Goal: Task Accomplishment & Management: Complete application form

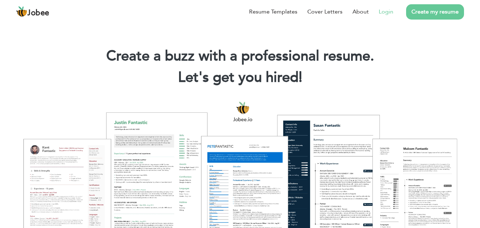
click at [384, 11] on link "Login" at bounding box center [385, 11] width 15 height 9
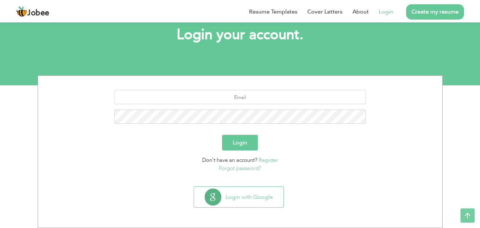
scroll to position [42, 0]
click at [272, 103] on input "text" at bounding box center [240, 97] width 252 height 14
type input "[EMAIL_ADDRESS][DOMAIN_NAME]"
type button "Login"
click at [222, 135] on button "Login" at bounding box center [240, 143] width 36 height 16
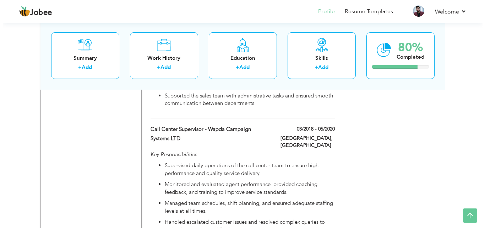
scroll to position [587, 0]
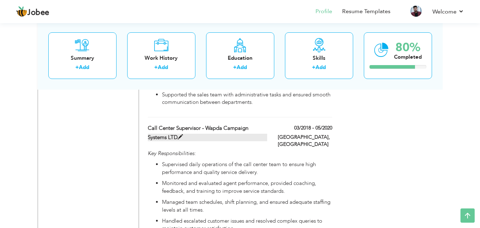
click at [180, 134] on span at bounding box center [179, 136] width 5 height 5
type input "Call Center Supervisor - Wapda Campaign"
type input "Systems LTD"
type input "03/2018"
type input "05/2020"
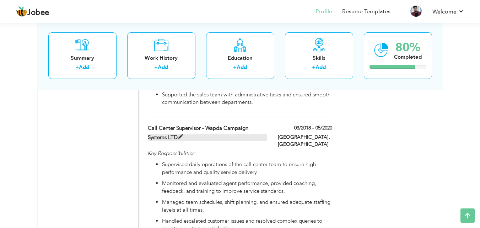
type input "Pakistan"
type input "Lahore"
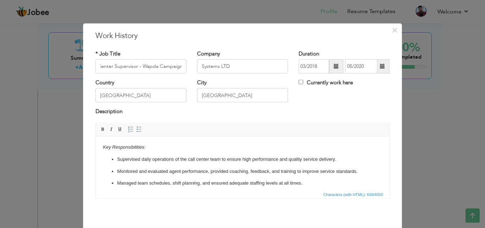
scroll to position [0, 0]
click at [243, 159] on p "Supervised daily operations of the call center team to ensure high performance …" at bounding box center [242, 158] width 251 height 7
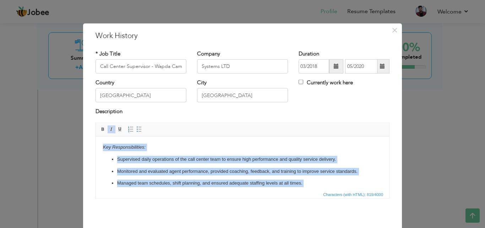
copy body "Key Responsibilities: Supervised daily operations of the call center team to en…"
click at [302, 176] on ul "Supervised daily operations of the call center team to ensure high performance …" at bounding box center [242, 195] width 279 height 80
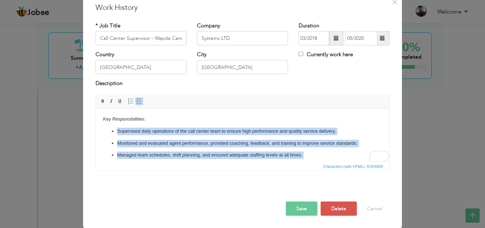
scroll to position [52, 0]
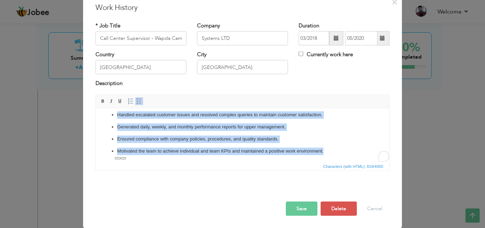
drag, startPoint x: 107, startPoint y: 130, endPoint x: 364, endPoint y: 181, distance: 261.9
click at [364, 161] on html "Key Responsibilities: Supervised daily operations of the call center team to en…" at bounding box center [242, 108] width 293 height 105
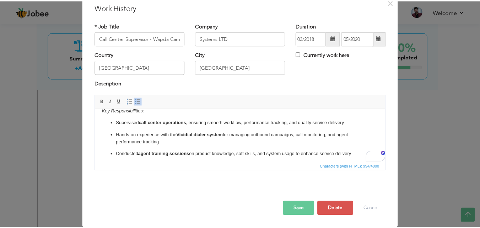
scroll to position [0, 0]
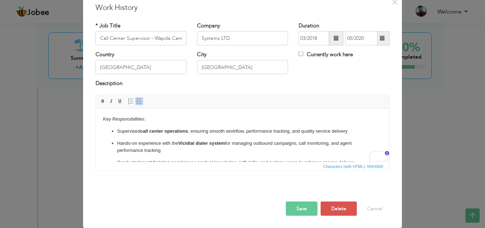
click at [301, 210] on button "Save" at bounding box center [302, 208] width 32 height 14
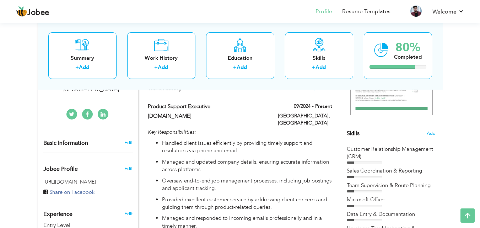
scroll to position [144, 0]
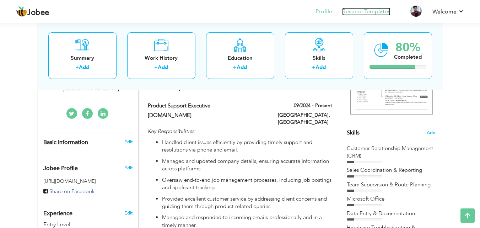
click at [360, 13] on link "Resume Templates" at bounding box center [366, 11] width 48 height 8
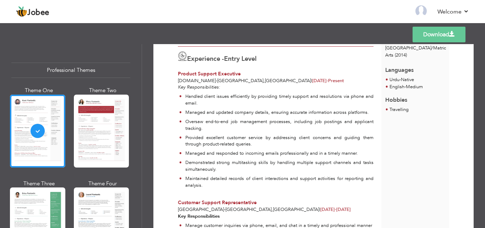
scroll to position [152, 0]
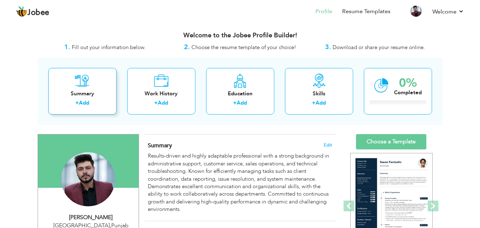
click at [103, 82] on div "Summary + Add" at bounding box center [82, 91] width 68 height 46
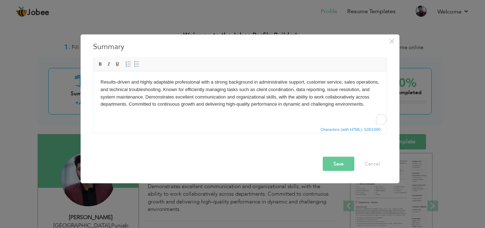
click at [365, 101] on body "Results-driven and highly adaptable professional with a strong background in ad…" at bounding box center [239, 92] width 279 height 29
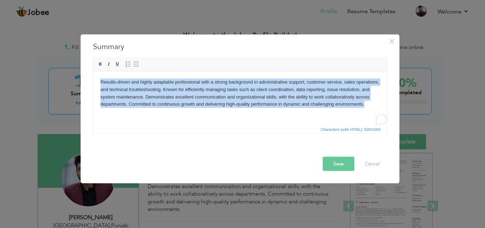
copy body "Results-driven and highly adaptable professional with a strong background in ad…"
click at [369, 94] on body "Results-driven and highly adaptable professional with a strong background in ad…" at bounding box center [239, 92] width 279 height 29
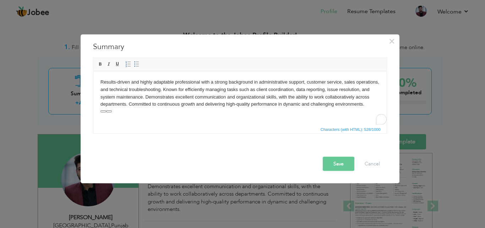
click at [373, 105] on body "Results-driven and highly adaptable professional with a strong background in ad…" at bounding box center [239, 92] width 279 height 29
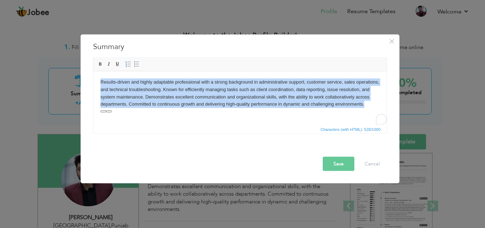
click at [207, 87] on body "Results-driven and highly adaptable professional with a strong background in ad…" at bounding box center [239, 92] width 279 height 29
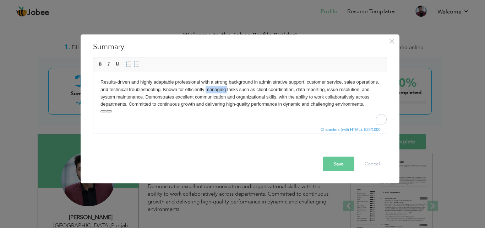
click at [207, 87] on body "Results-driven and highly adaptable professional with a strong background in ad…" at bounding box center [239, 92] width 279 height 29
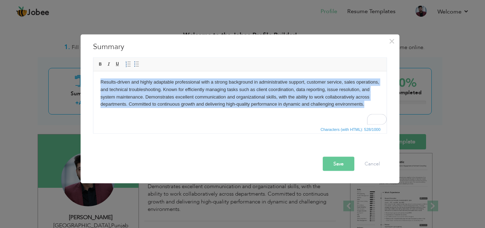
click at [207, 87] on body "Results-driven and highly adaptable professional with a strong background in ad…" at bounding box center [239, 92] width 279 height 29
click at [202, 86] on body "Results-driven and highly adaptable professional with a strong background in ad…" at bounding box center [239, 92] width 279 height 29
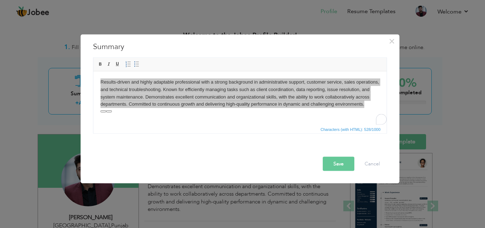
click at [222, 138] on div "Results-driven and highly adaptable professional with a strong background in ad…" at bounding box center [240, 96] width 305 height 83
click at [363, 160] on button "Cancel" at bounding box center [371, 163] width 29 height 14
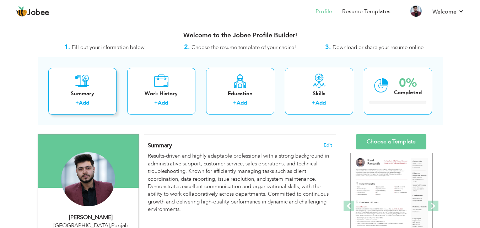
click at [85, 91] on div "Summary" at bounding box center [82, 93] width 57 height 7
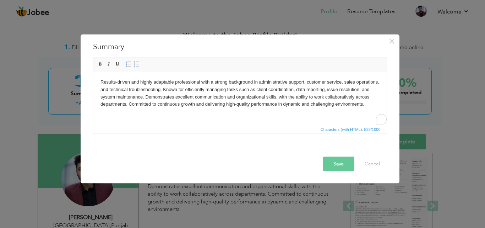
click at [232, 97] on body "Results-driven and highly adaptable professional with a strong background in ad…" at bounding box center [239, 92] width 279 height 29
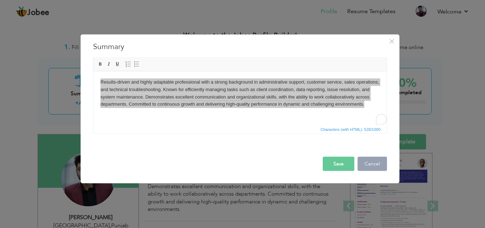
click at [376, 160] on button "Cancel" at bounding box center [371, 163] width 29 height 14
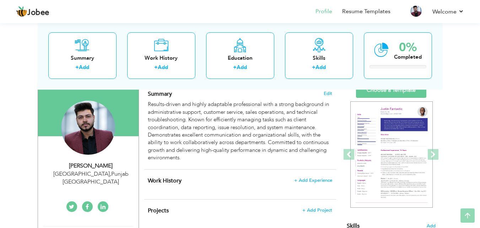
scroll to position [52, 0]
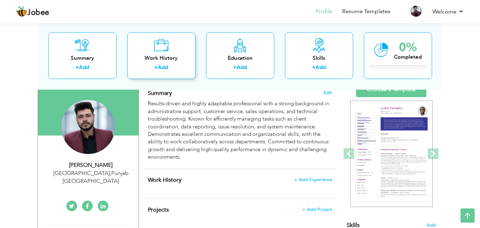
click at [180, 44] on div "Work History + Add" at bounding box center [161, 55] width 68 height 46
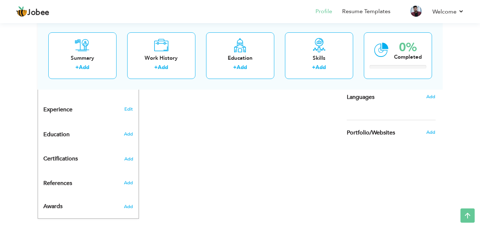
scroll to position [250, 0]
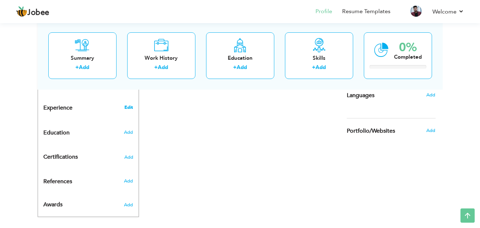
click at [129, 104] on link "Edit" at bounding box center [128, 107] width 9 height 6
click at [369, 12] on link "Resume Templates" at bounding box center [366, 11] width 48 height 8
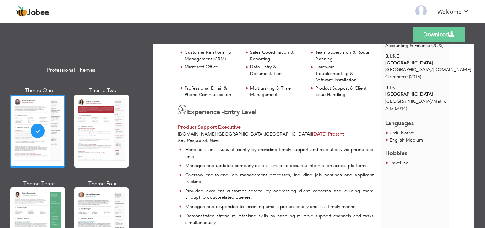
scroll to position [130, 0]
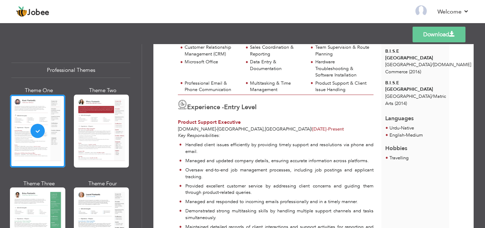
click at [428, 31] on link "Download" at bounding box center [438, 35] width 53 height 16
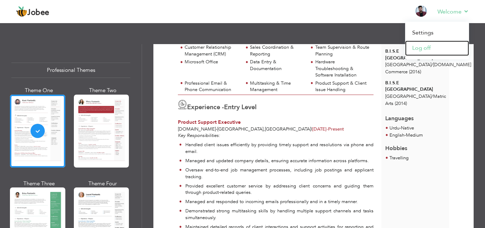
click at [438, 47] on link "Log off" at bounding box center [437, 47] width 64 height 15
